Goal: Download file/media

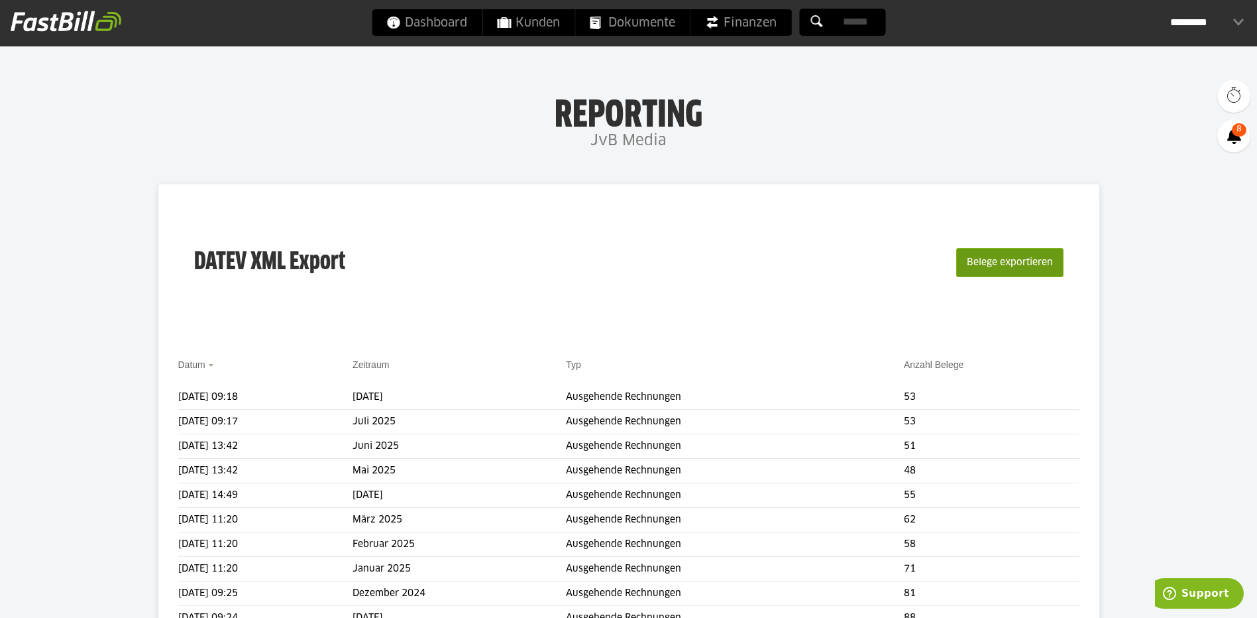
click at [982, 263] on button "Belege exportieren" at bounding box center [1009, 262] width 107 height 29
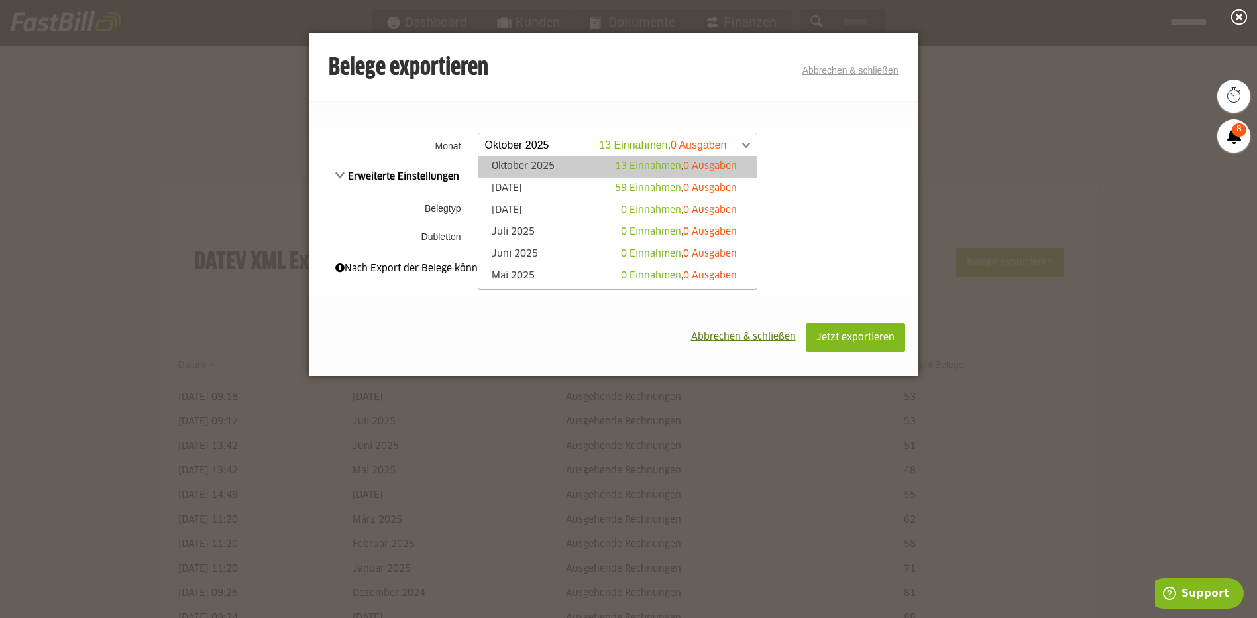
click at [524, 146] on span at bounding box center [611, 145] width 278 height 24
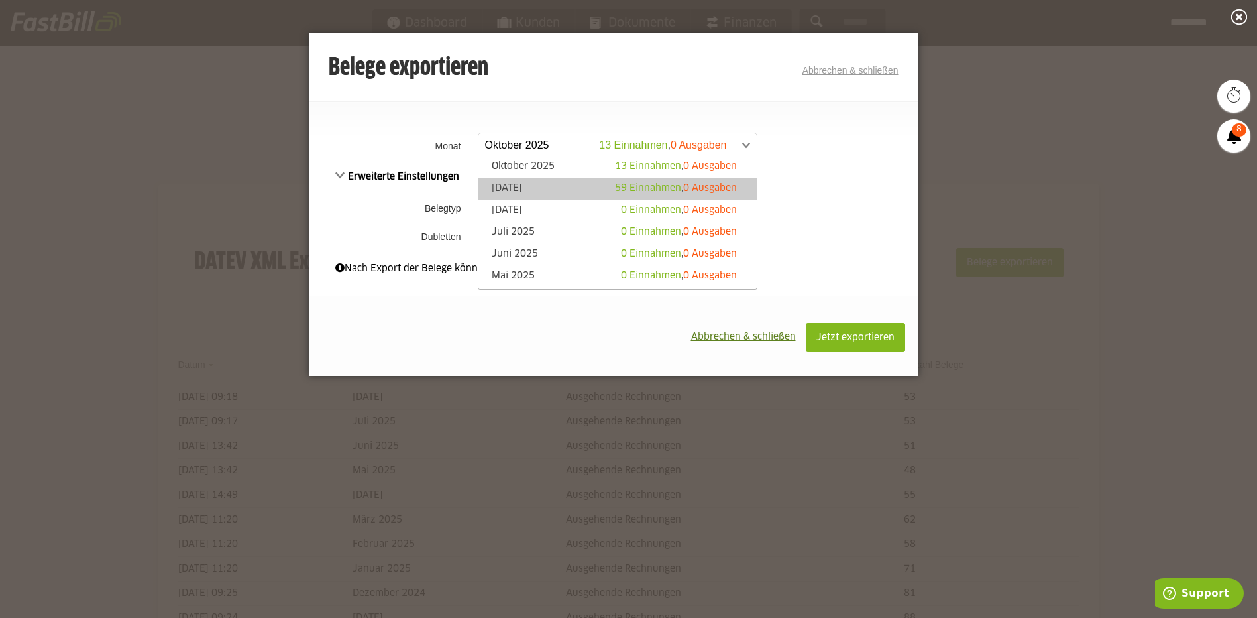
click at [530, 184] on link "[DATE] 59 Einnahmen , 0 Ausgaben" at bounding box center [617, 189] width 265 height 15
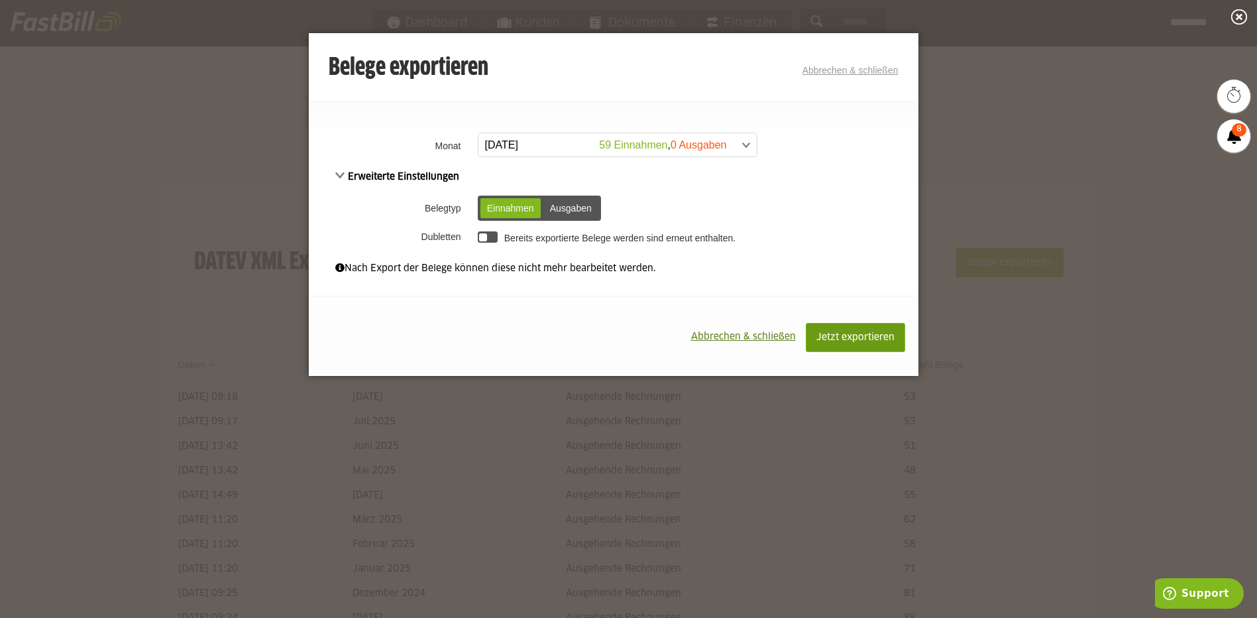
click at [848, 341] on span "Jetzt exportieren" at bounding box center [856, 337] width 78 height 9
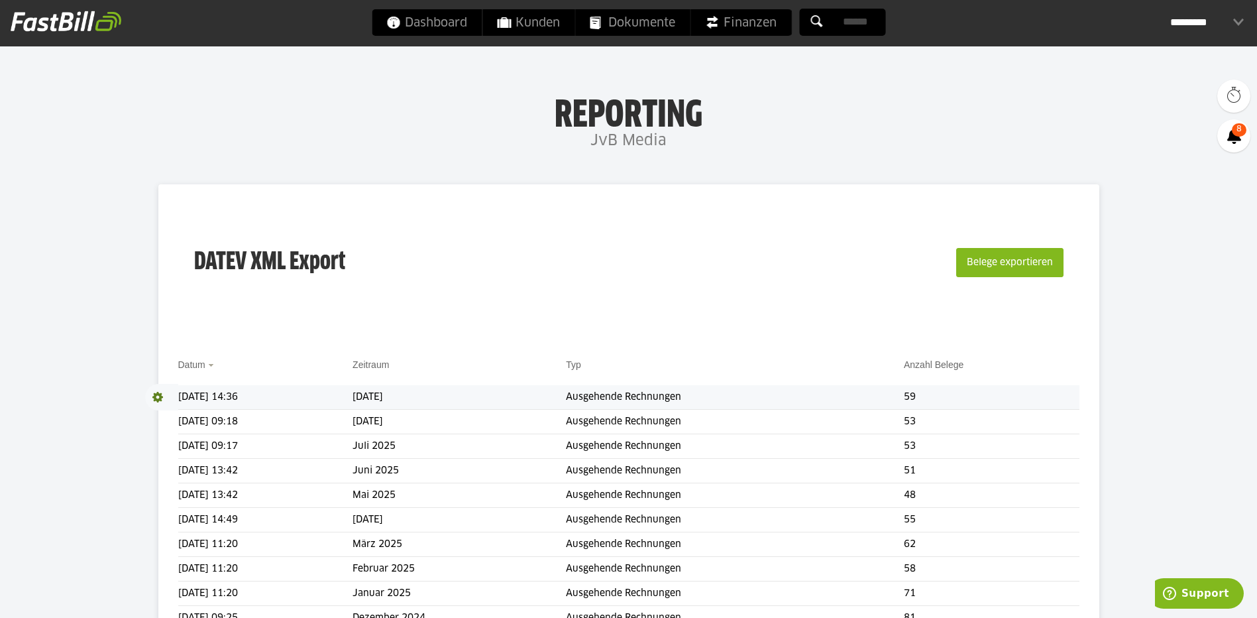
click at [159, 394] on span at bounding box center [161, 397] width 33 height 27
click at [161, 394] on span "Download" at bounding box center [161, 397] width 33 height 27
click at [181, 415] on link "Download" at bounding box center [180, 414] width 71 height 15
click at [969, 274] on button "Belege exportieren" at bounding box center [1009, 262] width 107 height 29
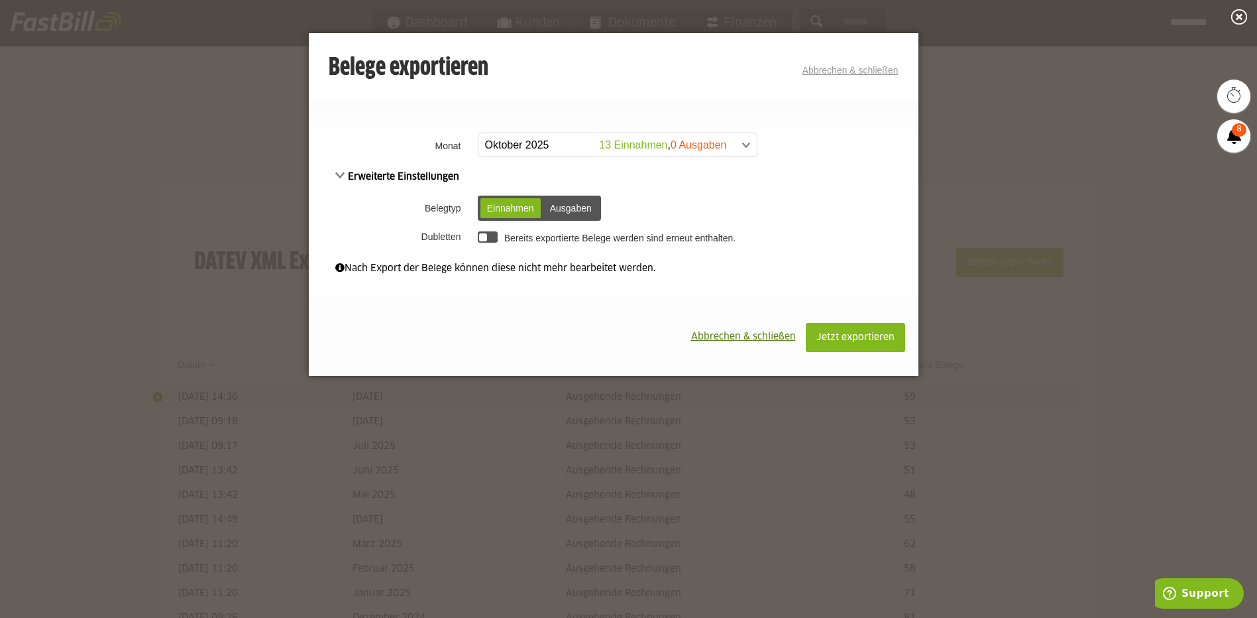
click at [638, 144] on span at bounding box center [611, 145] width 278 height 24
click at [348, 174] on span "Erweiterte Einstellungen" at bounding box center [397, 176] width 125 height 9
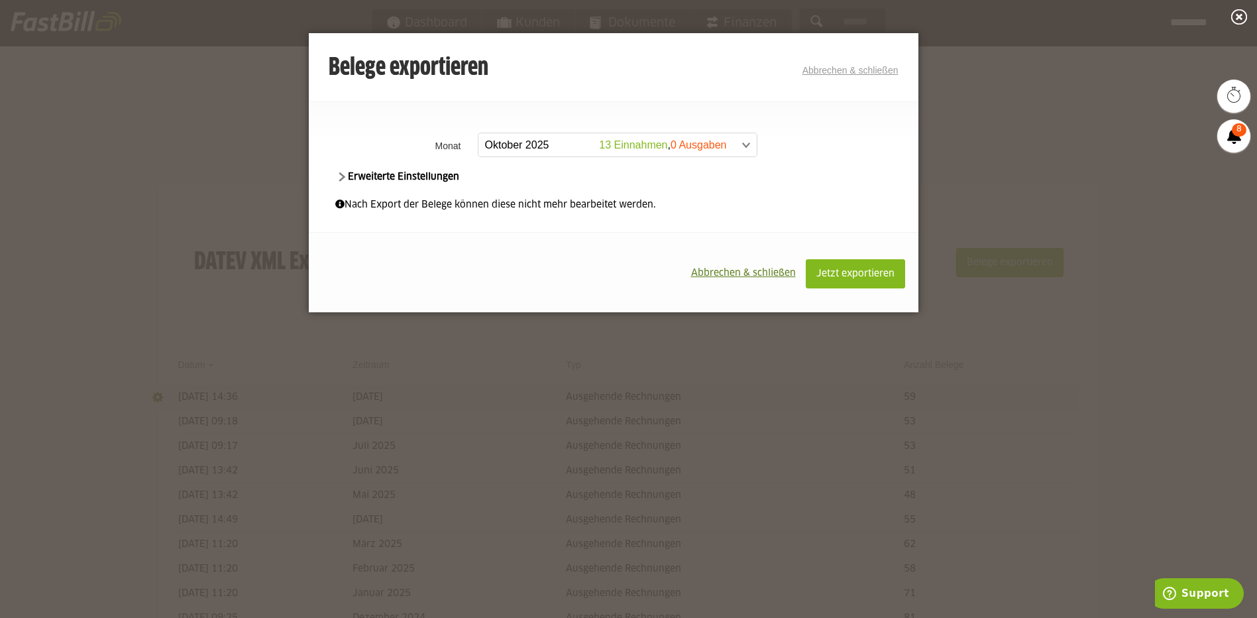
click at [346, 174] on span "Erweiterte Einstellungen" at bounding box center [397, 176] width 125 height 9
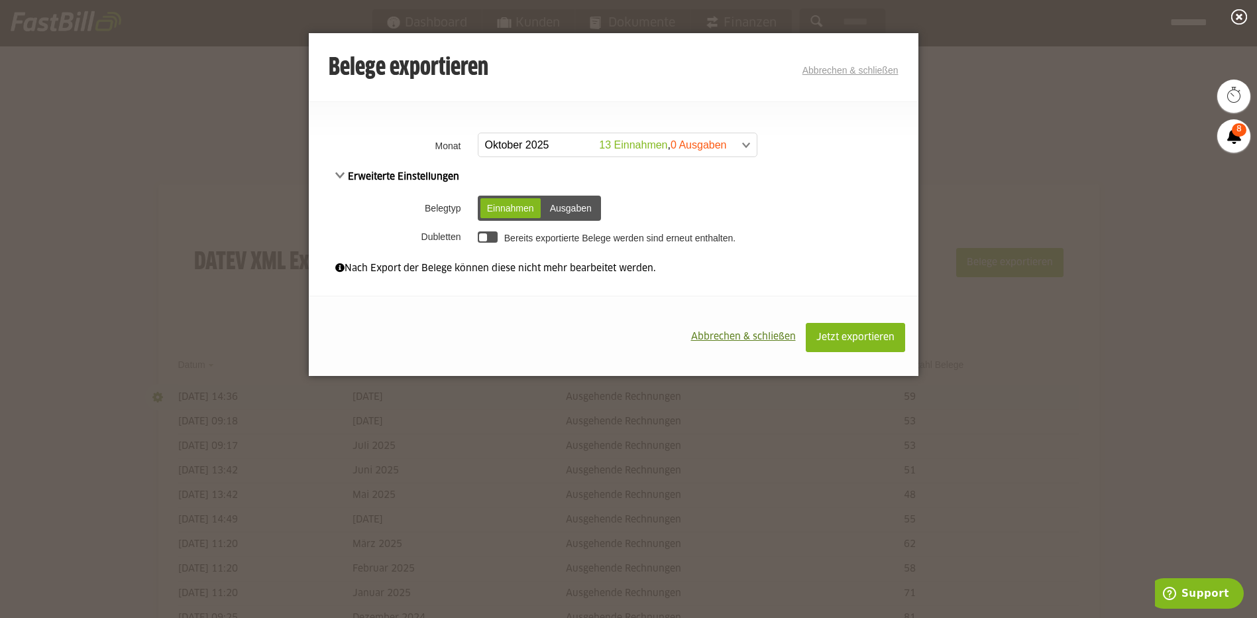
click at [346, 174] on span "Erweiterte Einstellungen" at bounding box center [397, 176] width 125 height 9
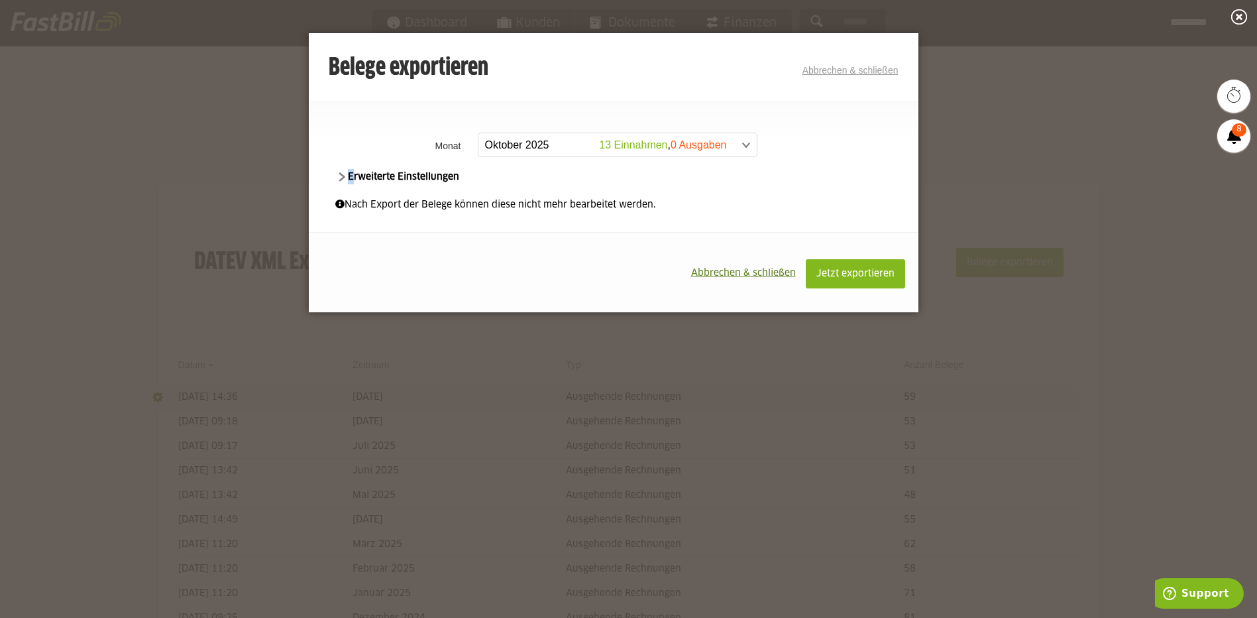
click at [346, 174] on span "Erweiterte Einstellungen" at bounding box center [397, 176] width 125 height 9
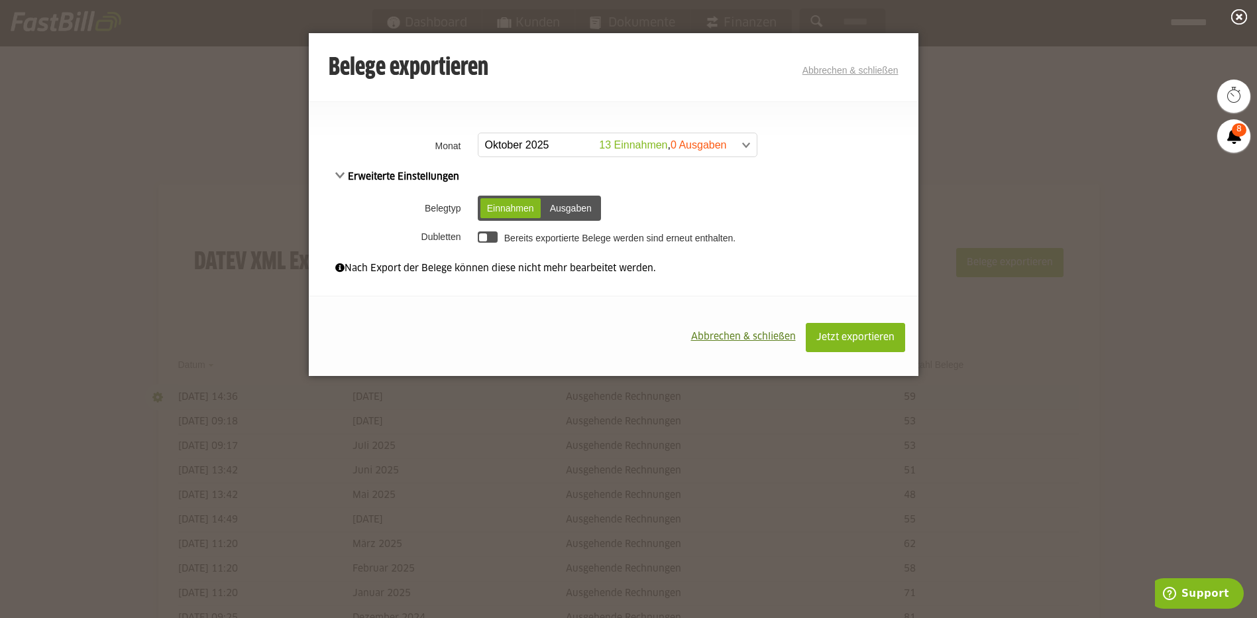
click at [833, 69] on link "Abbrechen & schließen" at bounding box center [851, 70] width 96 height 11
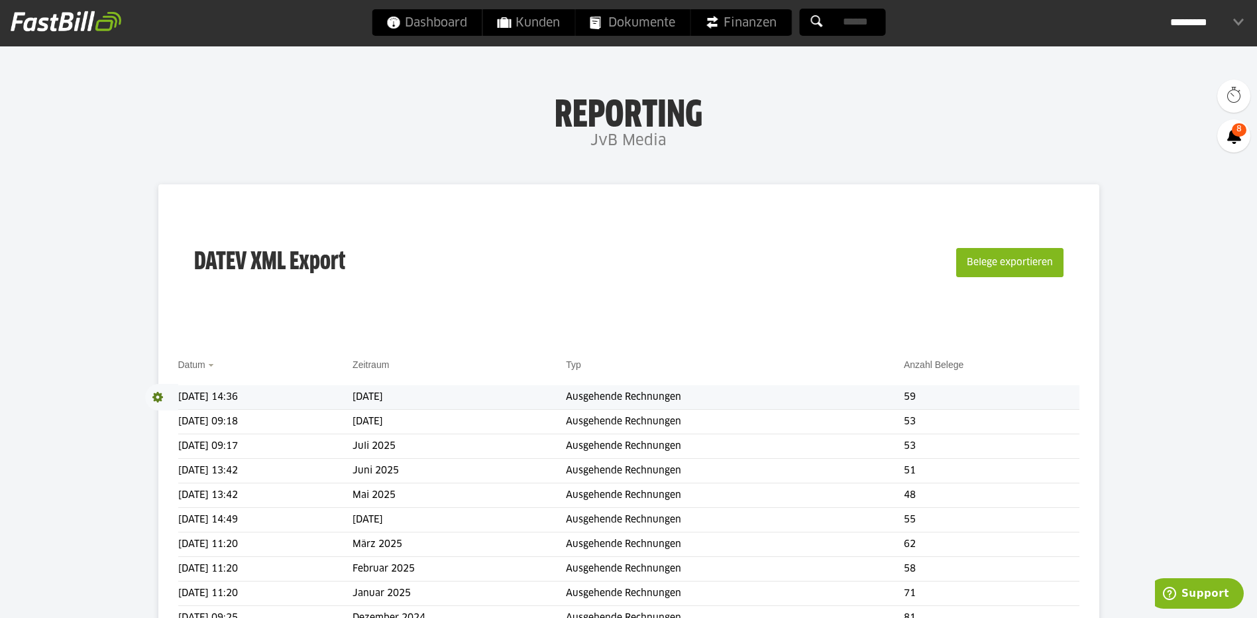
click at [1240, 20] on div "*********" at bounding box center [1208, 22] width 74 height 27
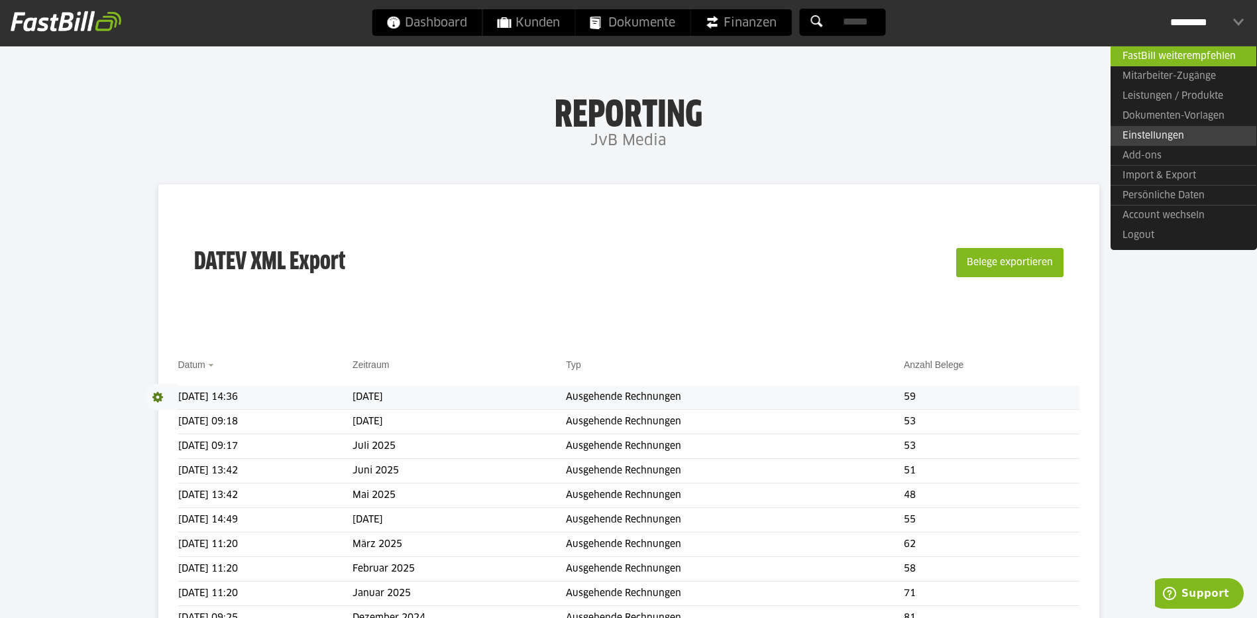
click at [1155, 137] on link "Einstellungen" at bounding box center [1184, 136] width 146 height 20
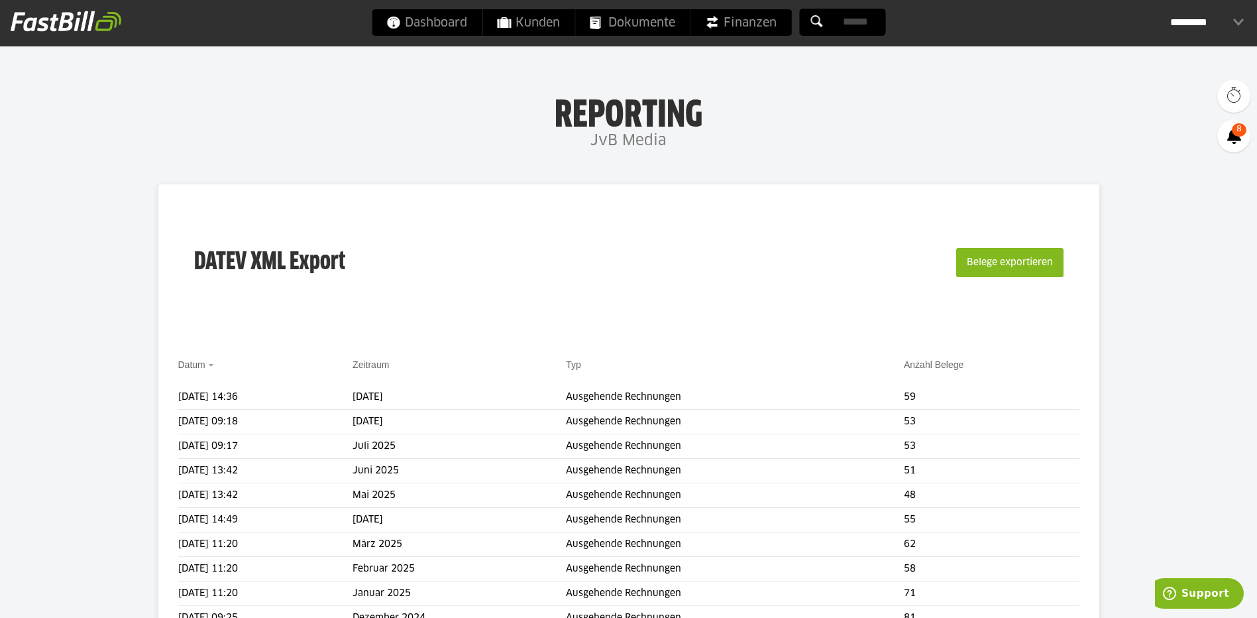
click at [1242, 21] on div "*********" at bounding box center [1208, 22] width 74 height 27
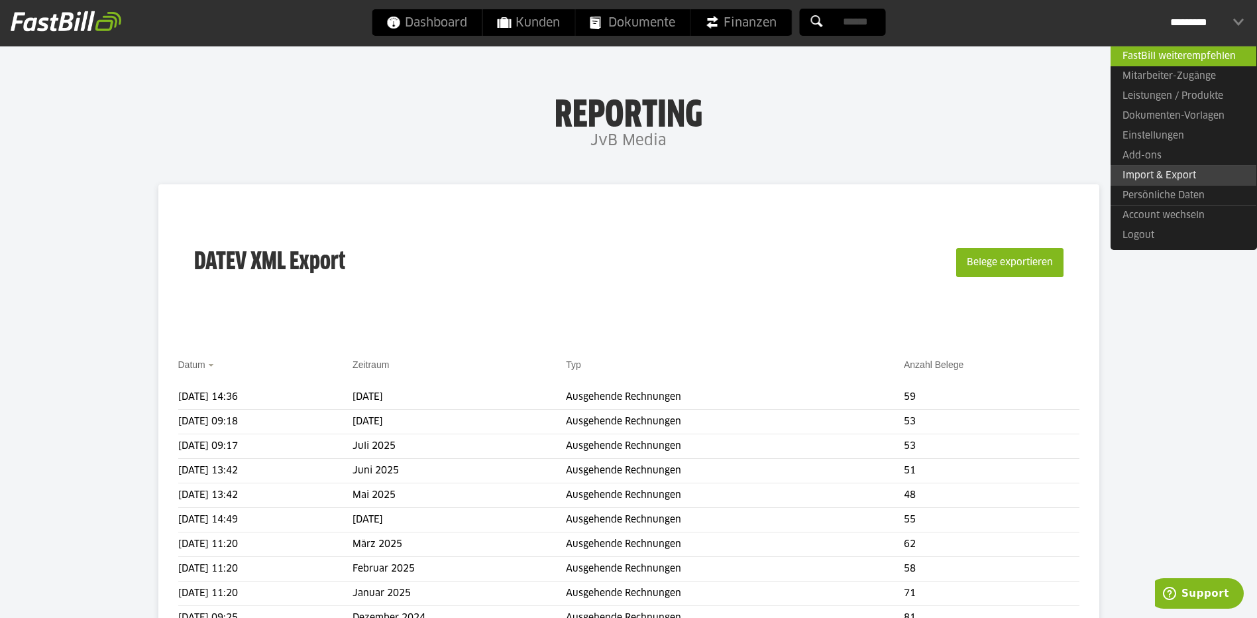
click at [1163, 172] on link "Import & Export" at bounding box center [1184, 175] width 146 height 21
